Goal: Check status: Check status

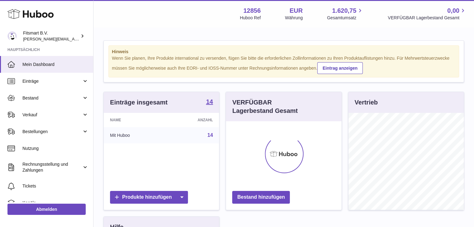
scroll to position [97, 116]
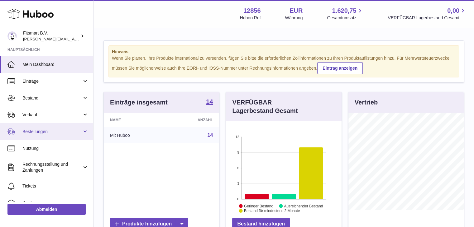
click at [42, 133] on span "Bestellungen" at bounding box center [51, 132] width 59 height 6
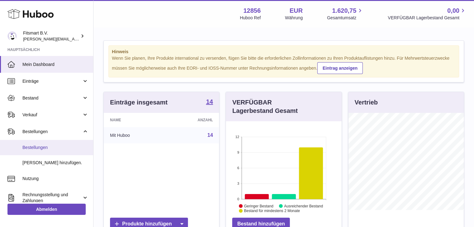
click at [37, 148] on span "Bestellungen" at bounding box center [55, 148] width 66 height 6
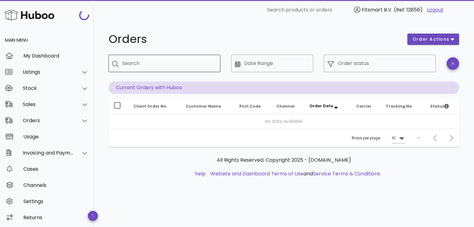
click at [132, 64] on input "Search" at bounding box center [168, 64] width 93 height 10
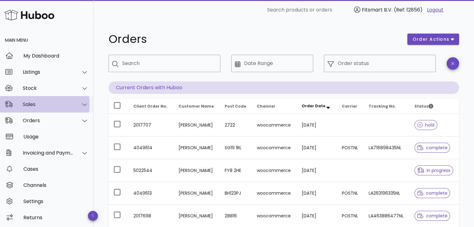
click at [36, 108] on div "Sales" at bounding box center [46, 104] width 93 height 16
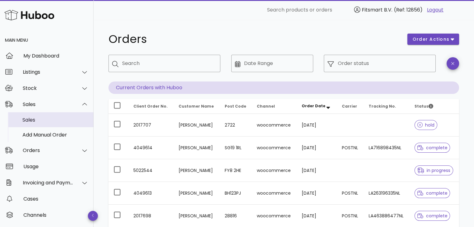
click at [33, 120] on div "Sales" at bounding box center [55, 120] width 66 height 6
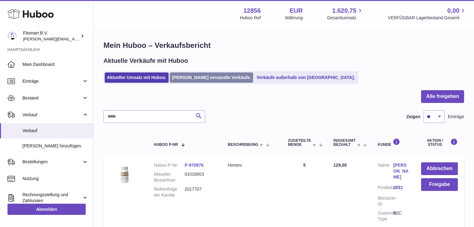
click at [187, 80] on link "[PERSON_NAME] versandte Verkäufe." at bounding box center [211, 78] width 83 height 10
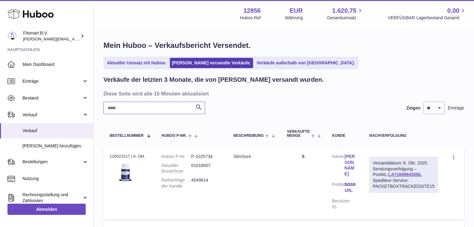
click at [132, 108] on input "text" at bounding box center [154, 108] width 102 height 12
paste input "**********"
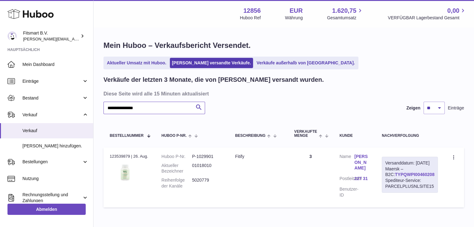
type input "**********"
click at [408, 177] on link "TYPQWPI00460208" at bounding box center [415, 174] width 40 height 5
